Goal: Task Accomplishment & Management: Manage account settings

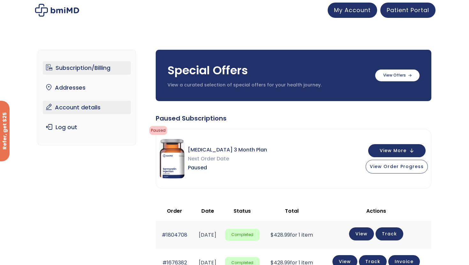
click at [72, 103] on link "Account details" at bounding box center [87, 107] width 88 height 13
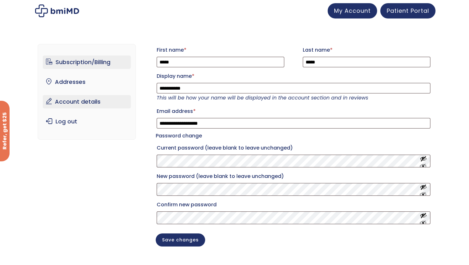
click at [77, 60] on link "Subscription/Billing" at bounding box center [87, 62] width 88 height 13
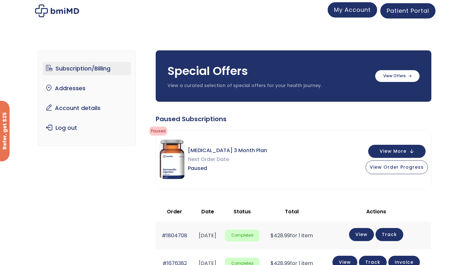
click at [350, 8] on span "My Account" at bounding box center [352, 10] width 37 height 8
click at [4, 128] on div "Refer, get $25" at bounding box center [5, 131] width 10 height 61
